Goal: Task Accomplishment & Management: Manage account settings

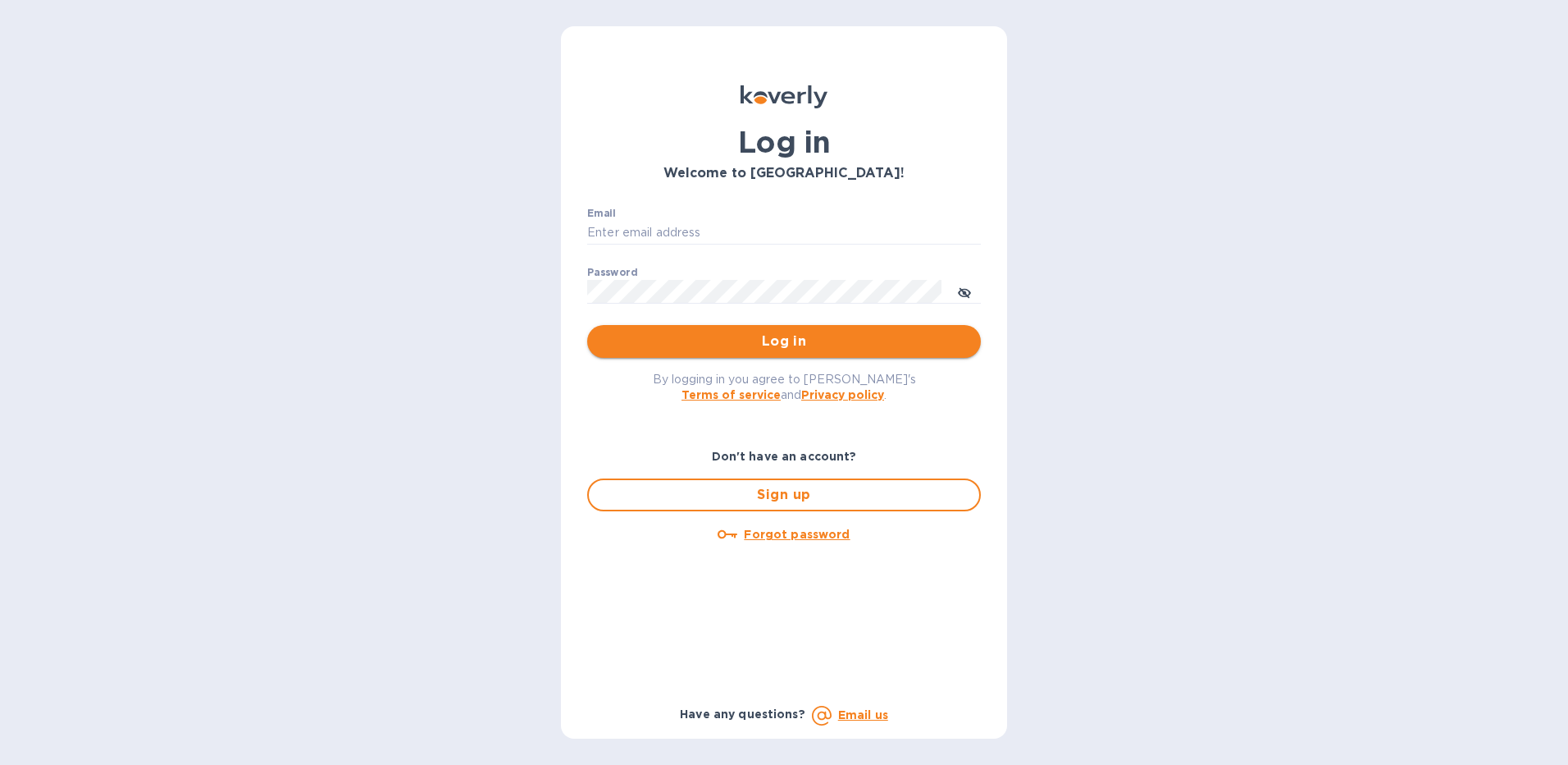
type input "[EMAIL_ADDRESS][DOMAIN_NAME]"
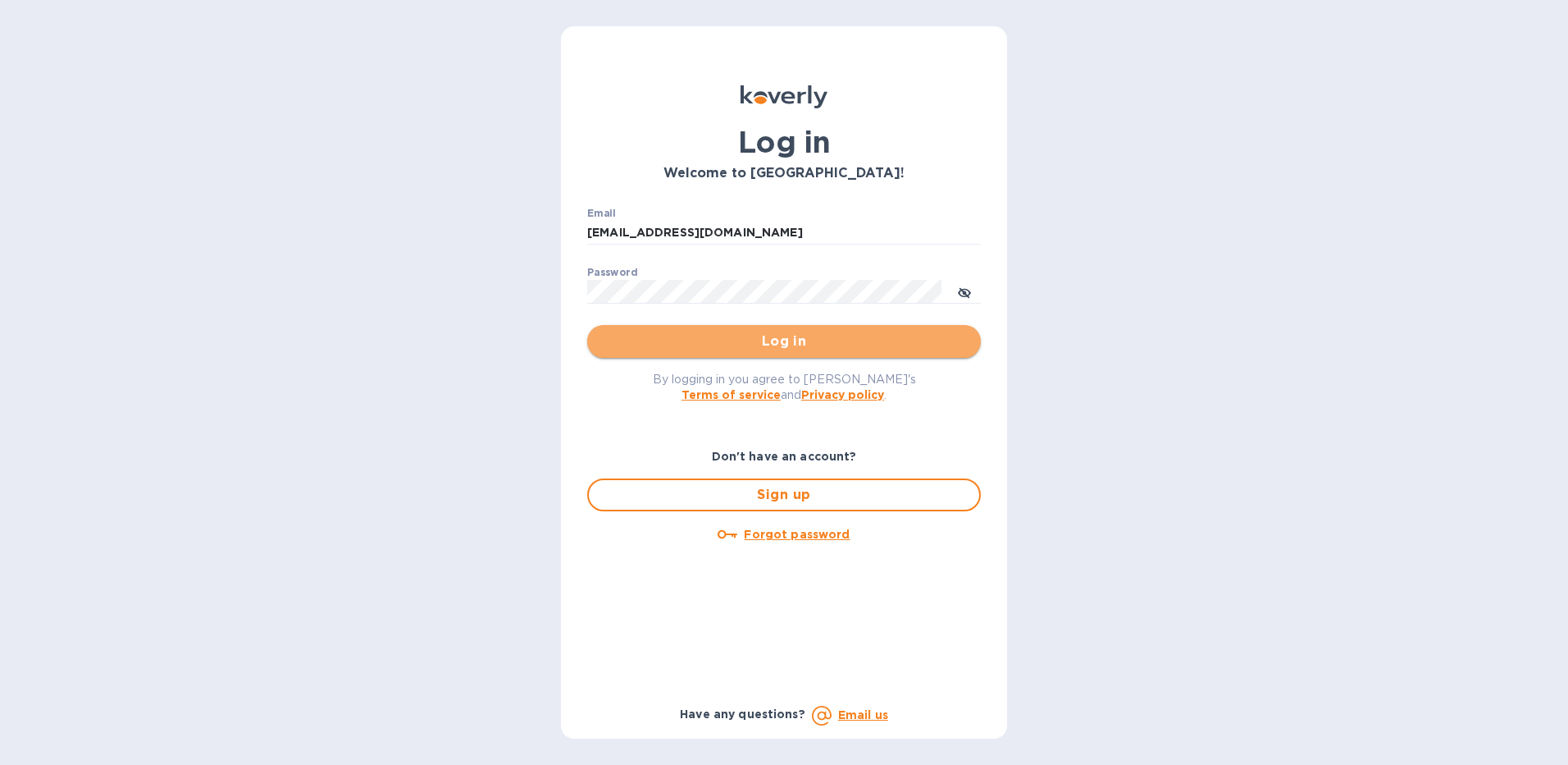
click at [740, 345] on span "Log in" at bounding box center [784, 342] width 367 height 20
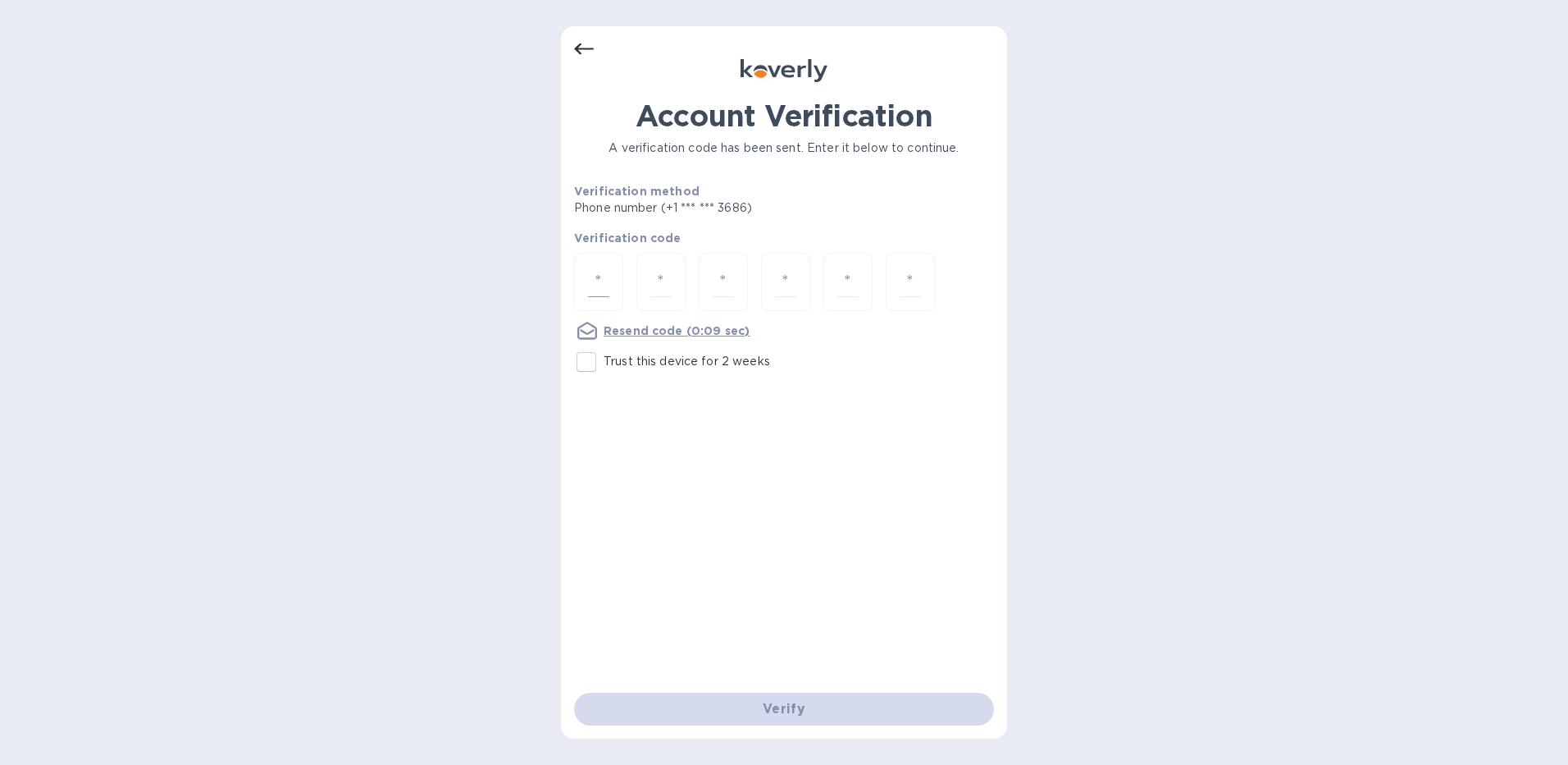
click at [602, 278] on input "number" at bounding box center [599, 282] width 22 height 31
type input "1"
type input "9"
type input "0"
type input "9"
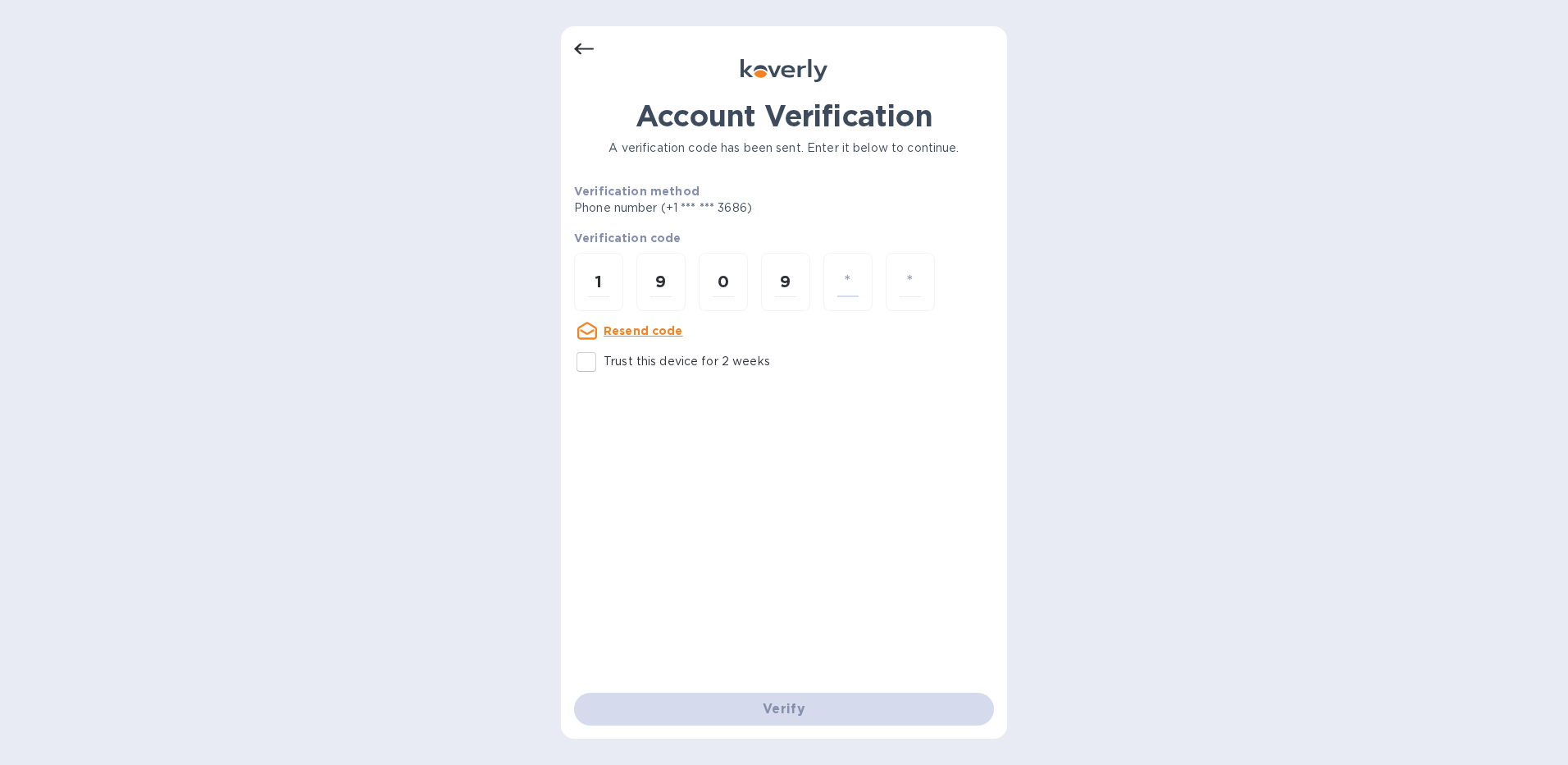
type input "4"
type input "8"
